Goal: Navigation & Orientation: Find specific page/section

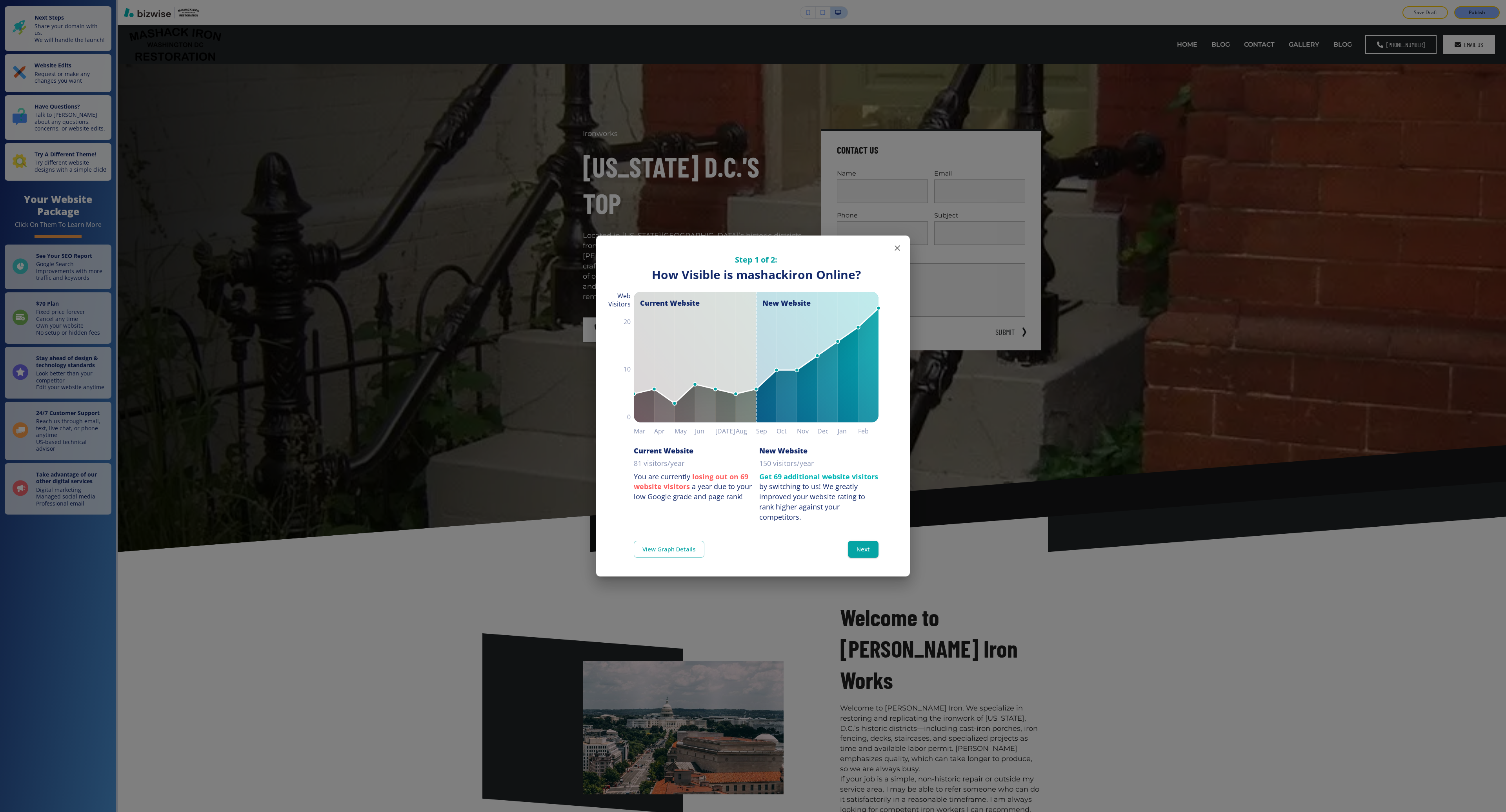
click at [898, 245] on icon "button" at bounding box center [897, 248] width 10 height 10
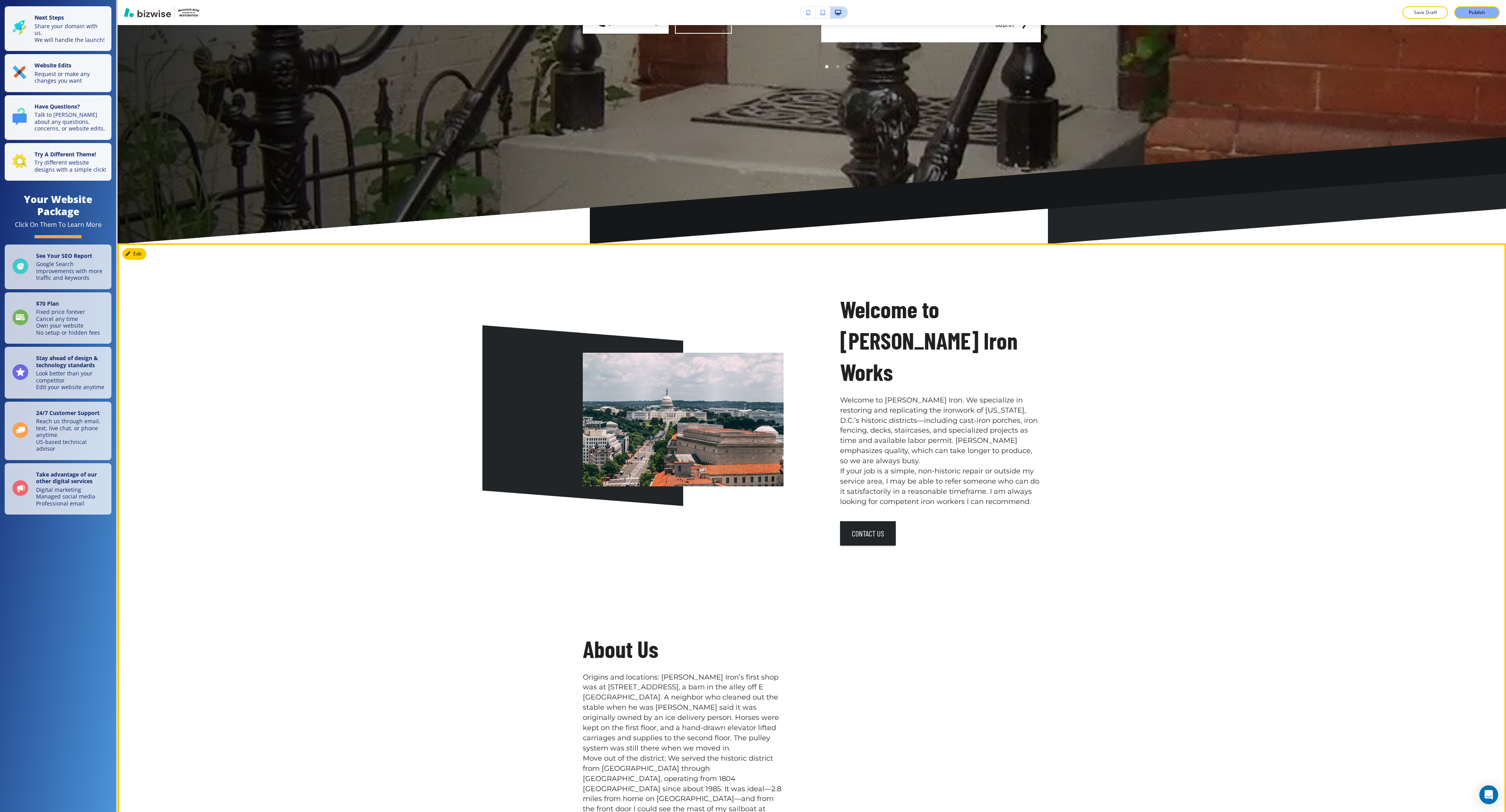
scroll to position [304, 0]
